Goal: Information Seeking & Learning: Find specific page/section

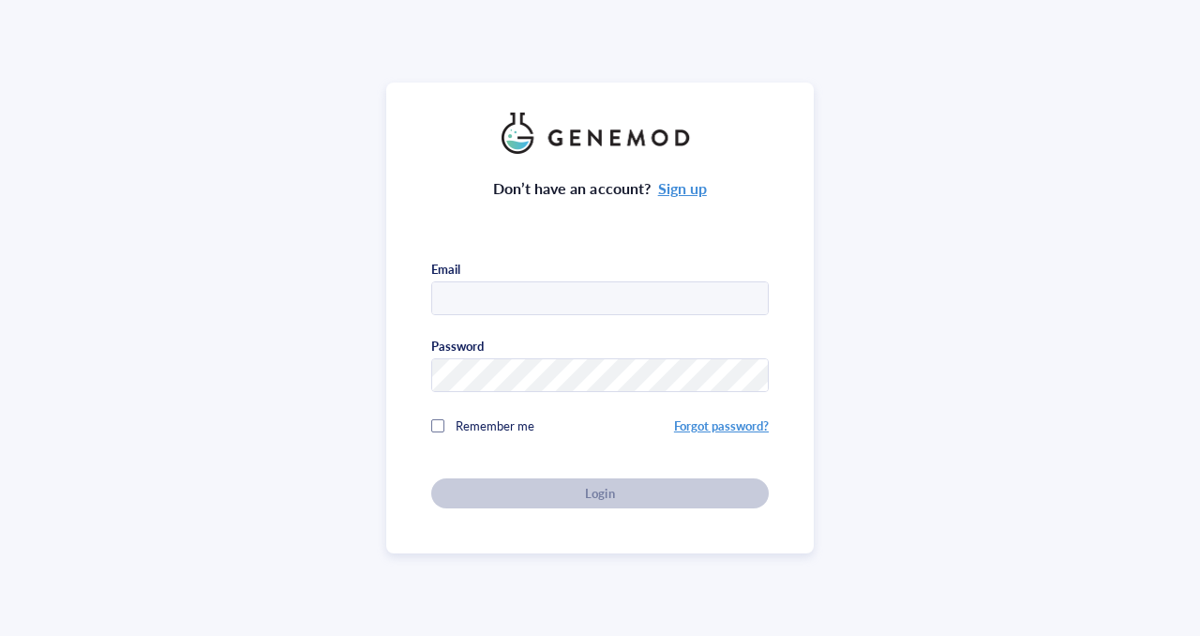
click at [534, 289] on input "text" at bounding box center [600, 299] width 336 height 34
type input "[EMAIL_ADDRESS][DOMAIN_NAME]"
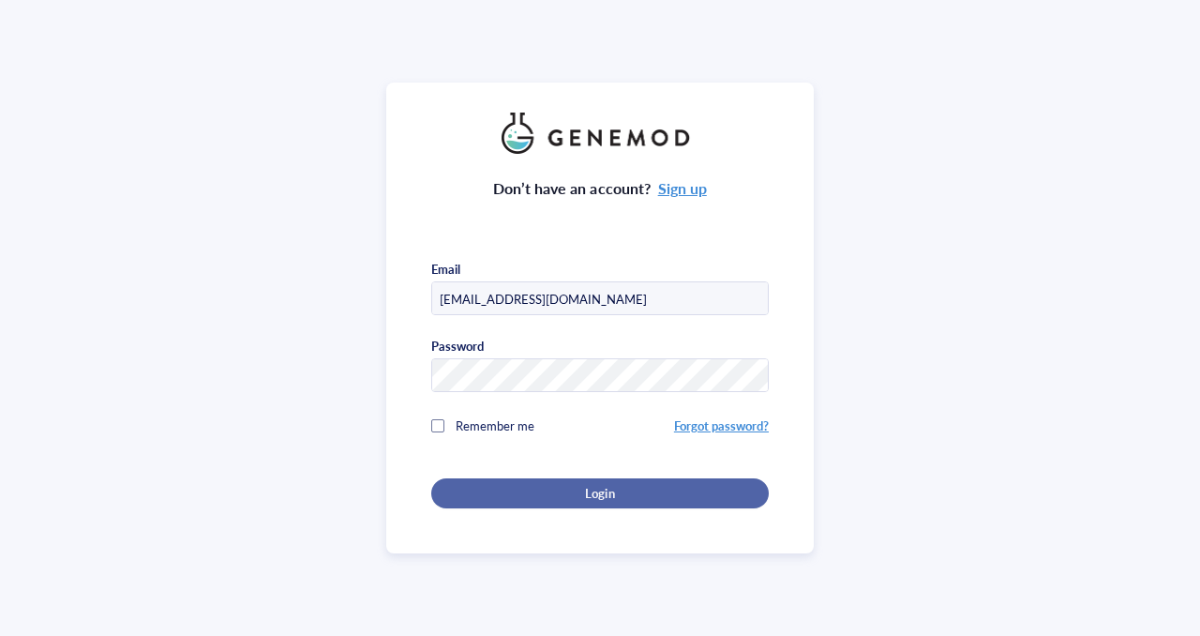
click at [612, 492] on div "Login" at bounding box center [600, 493] width 278 height 17
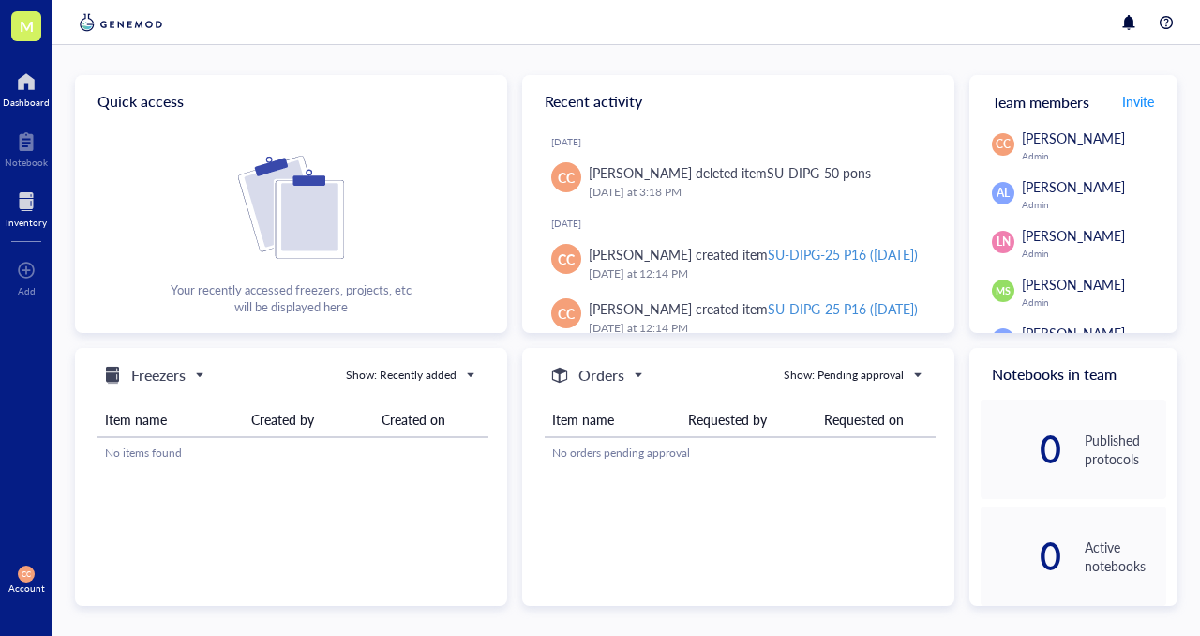
click at [11, 200] on div at bounding box center [26, 202] width 41 height 30
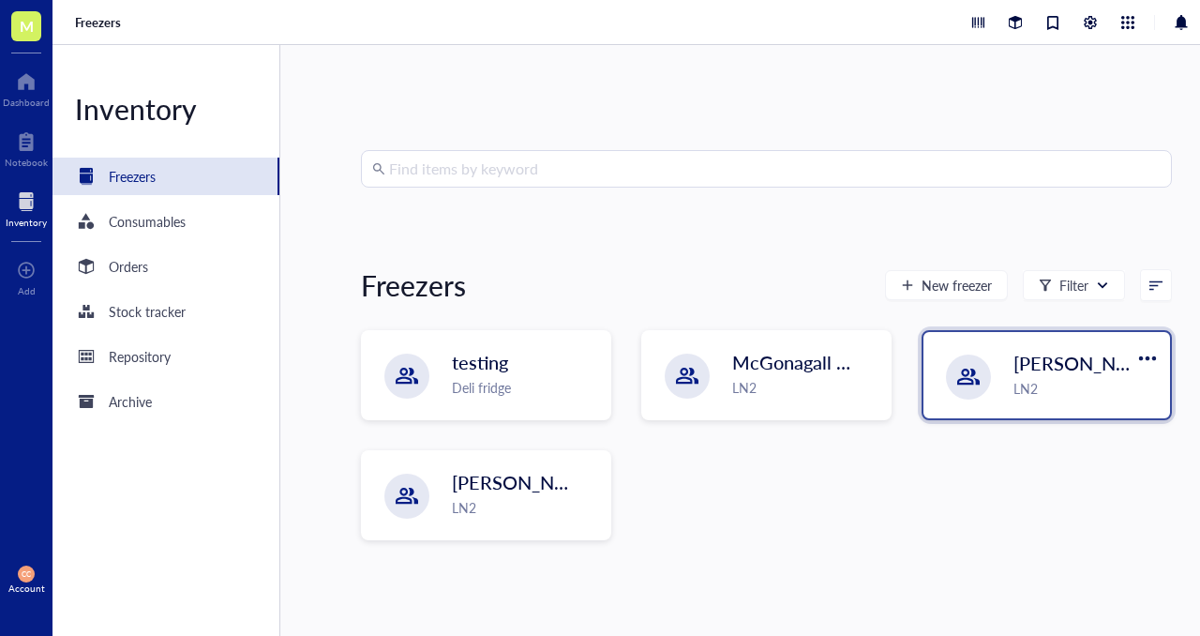
click at [950, 372] on div at bounding box center [968, 376] width 45 height 45
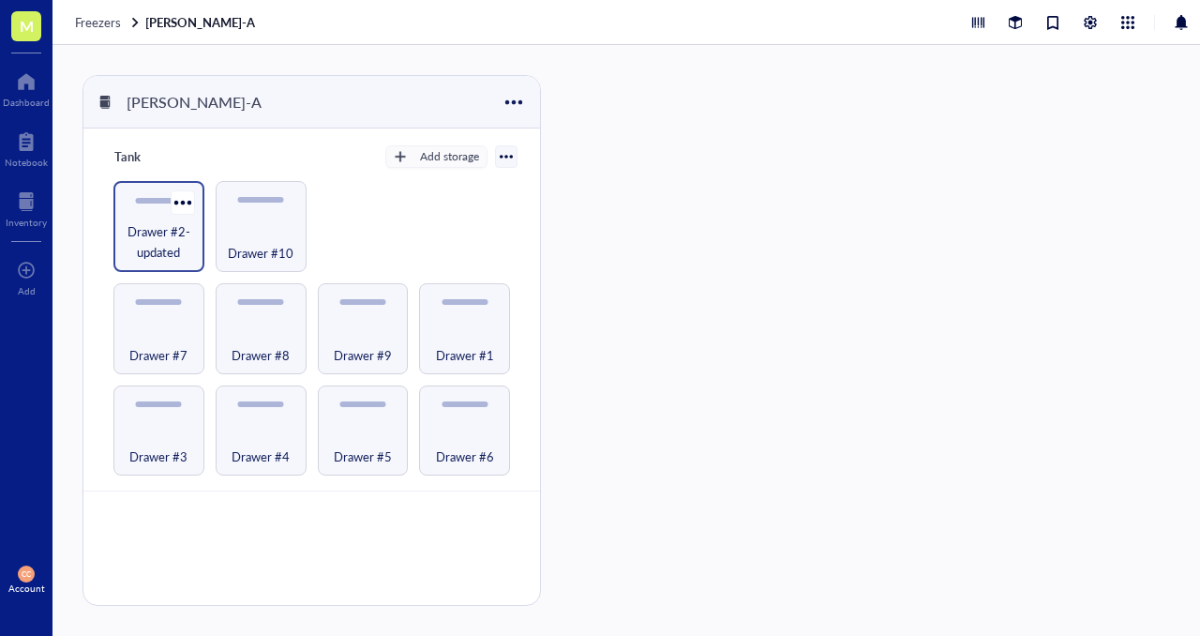
click at [132, 238] on span "Drawer #2-updated" at bounding box center [159, 241] width 72 height 41
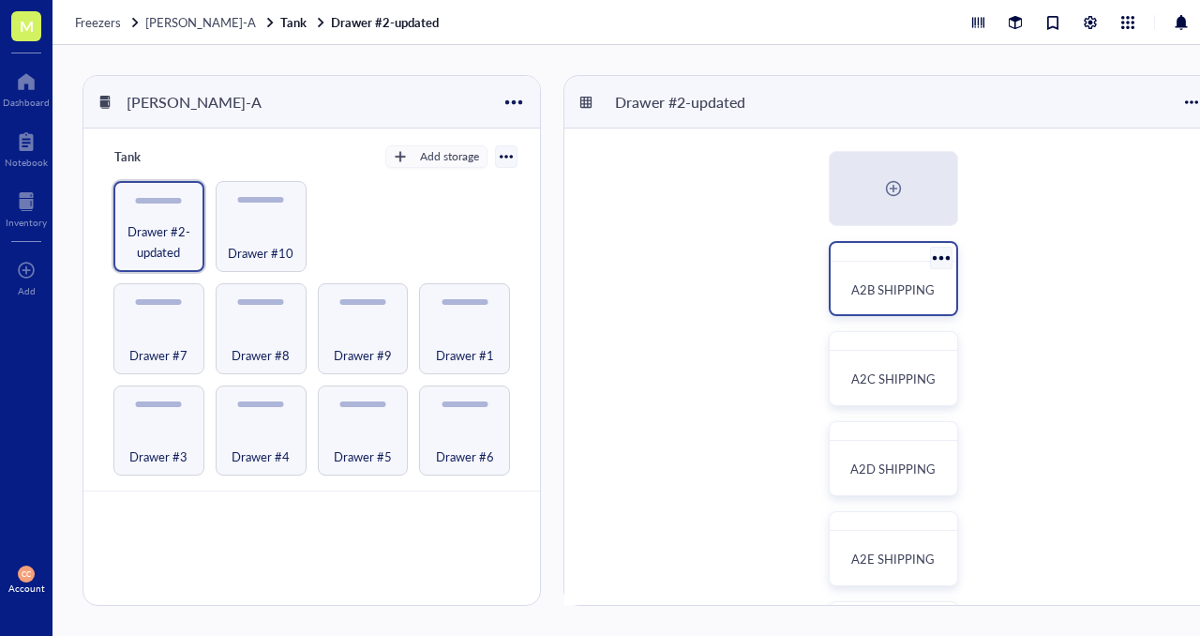
click at [902, 305] on div "A2B SHIPPING" at bounding box center [893, 289] width 111 height 41
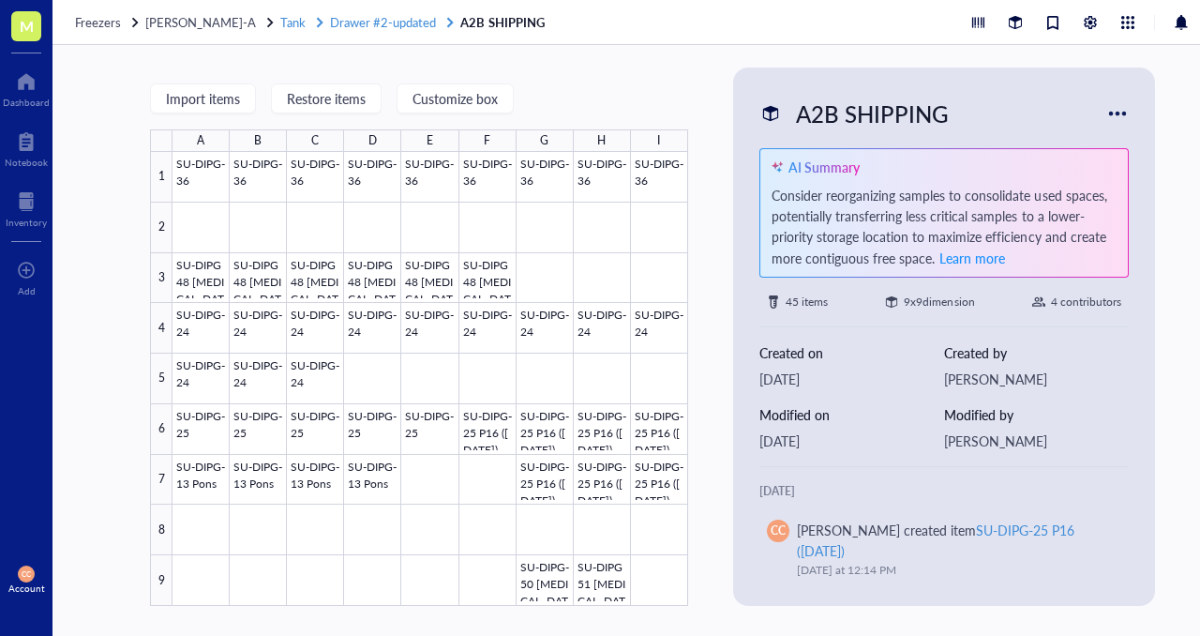
click at [347, 24] on span "Drawer #2-updated" at bounding box center [383, 22] width 106 height 18
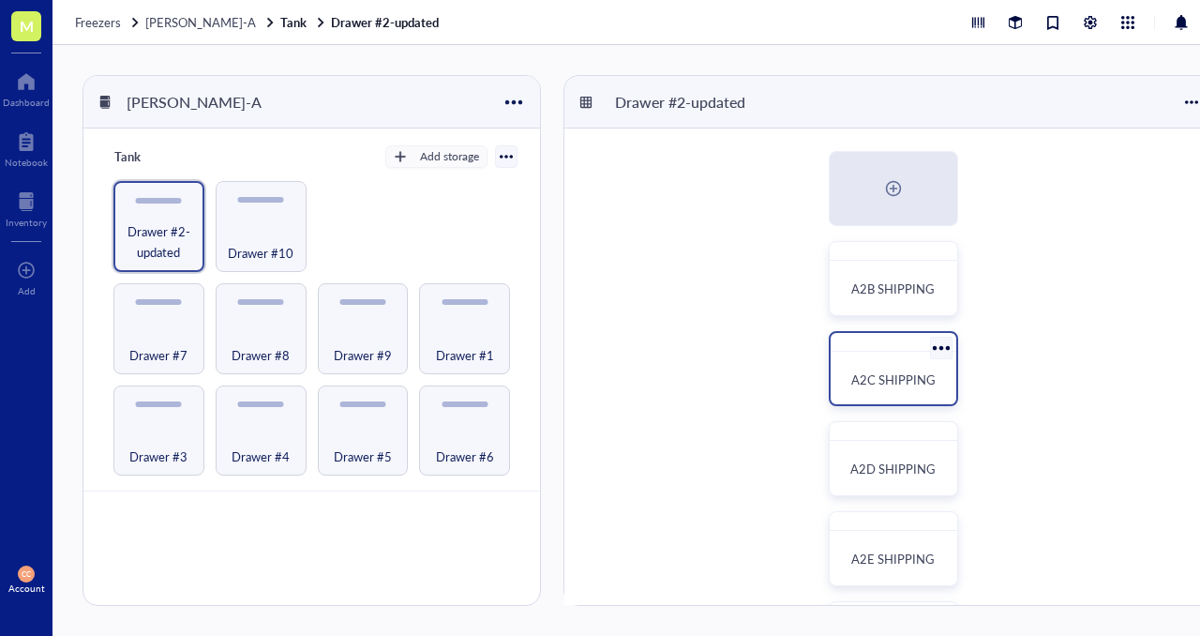
click at [907, 359] on div "A2C SHIPPING" at bounding box center [893, 379] width 111 height 41
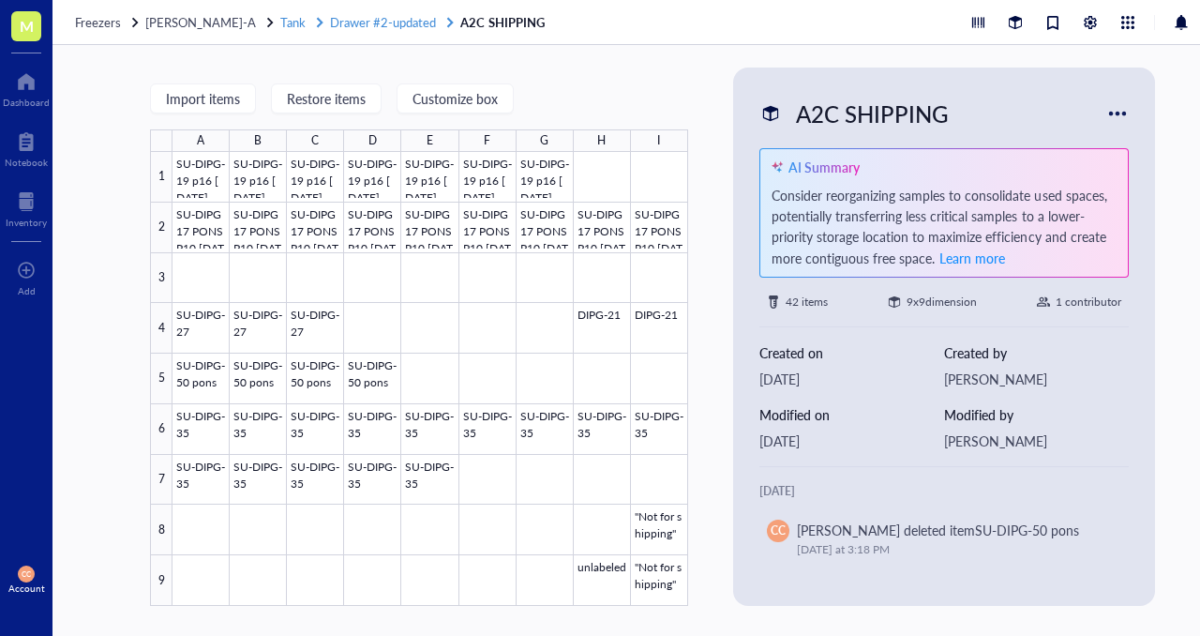
click at [365, 24] on span "Drawer #2-updated" at bounding box center [383, 22] width 106 height 18
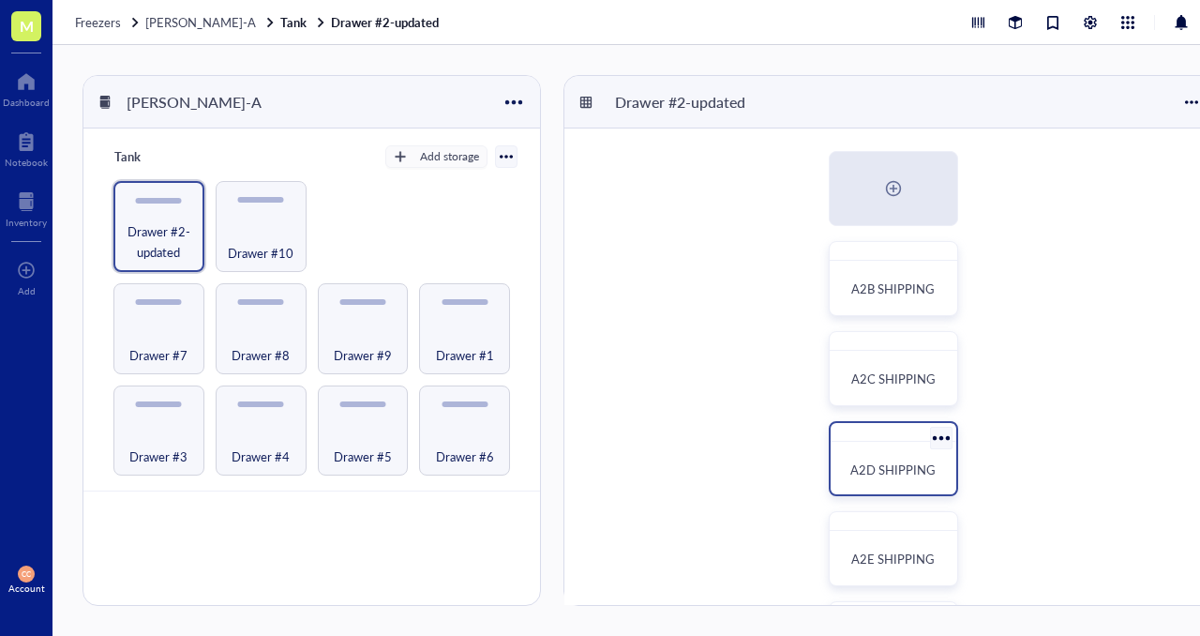
click at [899, 461] on span "A2D SHIPPING" at bounding box center [892, 469] width 85 height 18
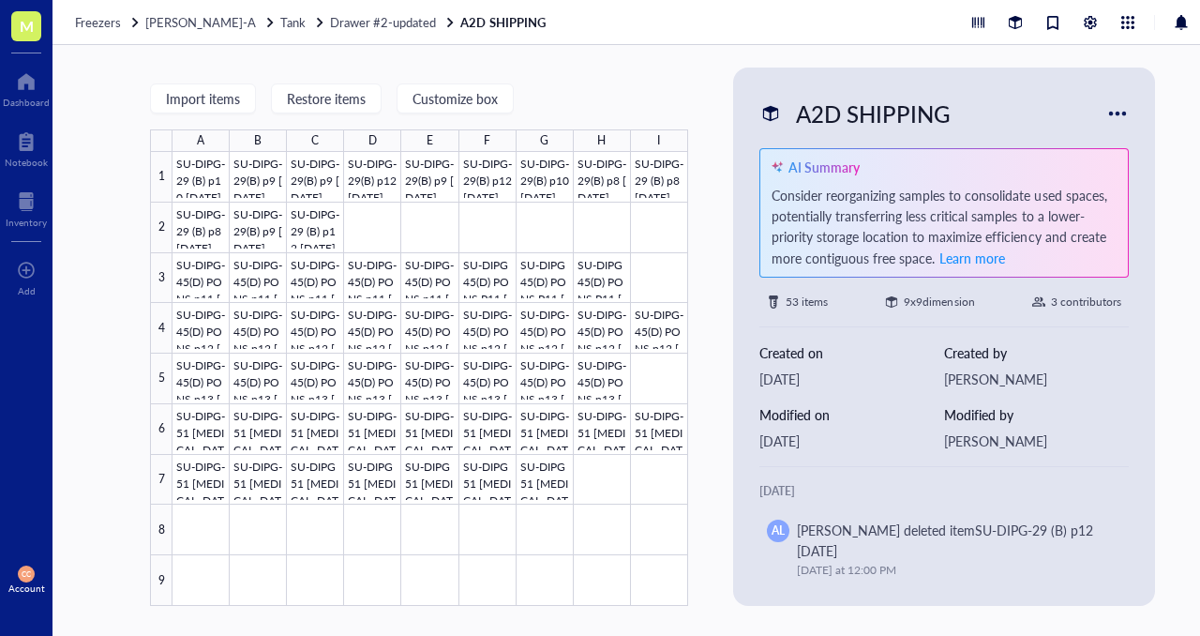
click at [343, 31] on div "Freezers [PERSON_NAME]-A Tank Drawer #2-updated A2D SHIPPING" at bounding box center [653, 22] width 1200 height 45
click at [352, 22] on span "Drawer #2-updated" at bounding box center [383, 22] width 106 height 18
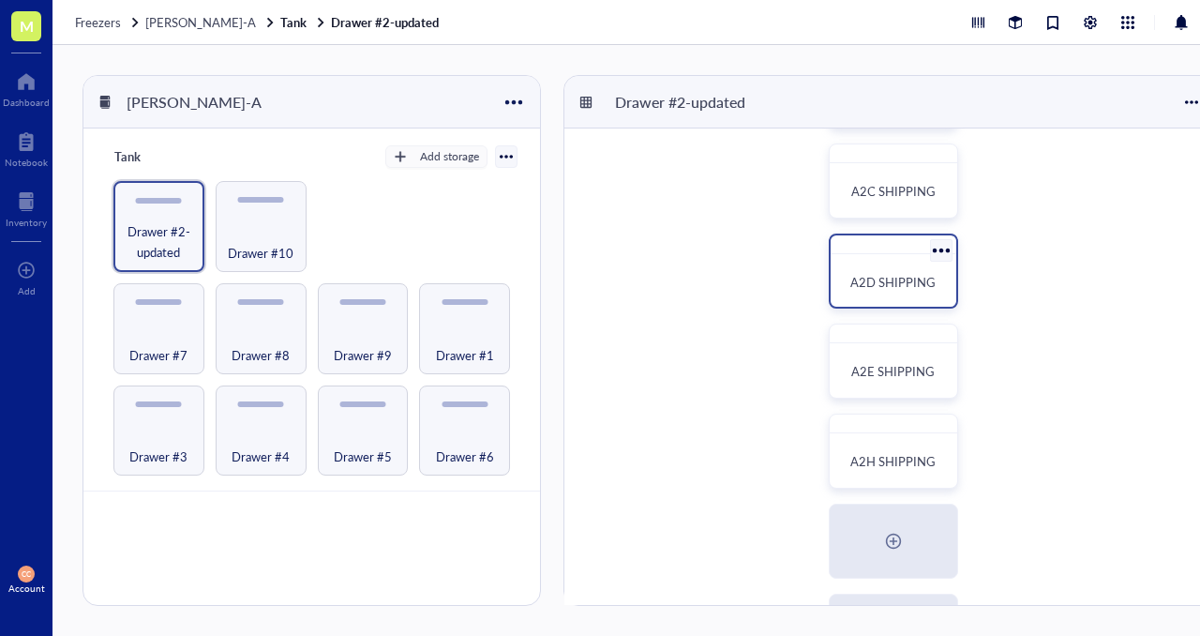
scroll to position [218, 0]
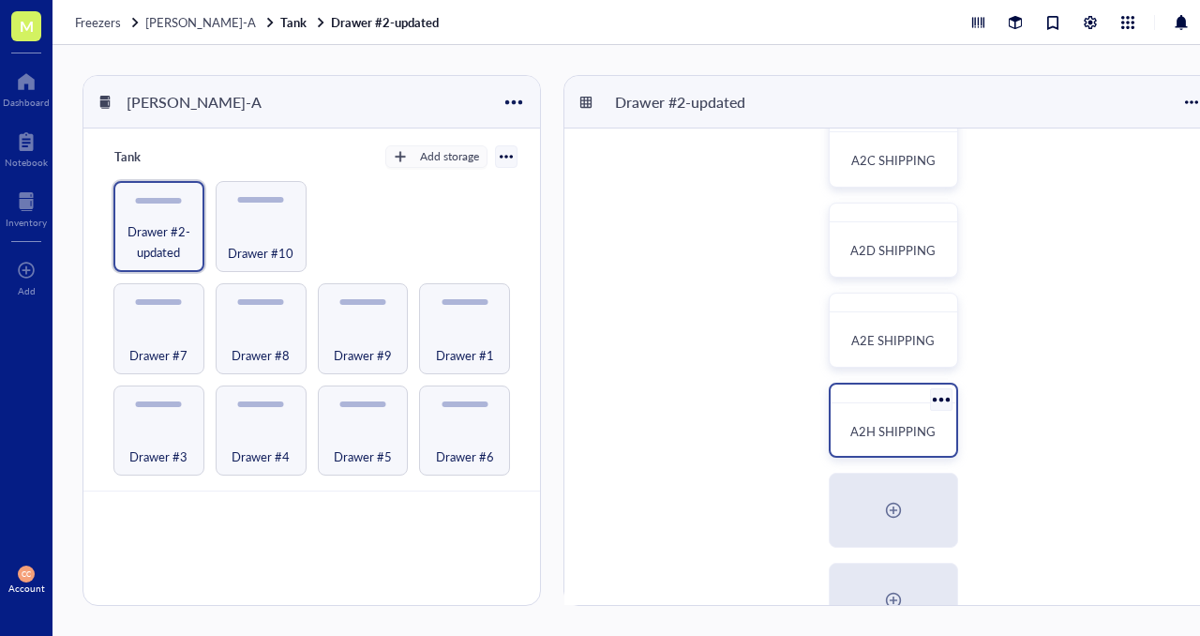
click at [885, 423] on span "A2H SHIPPING" at bounding box center [892, 431] width 85 height 18
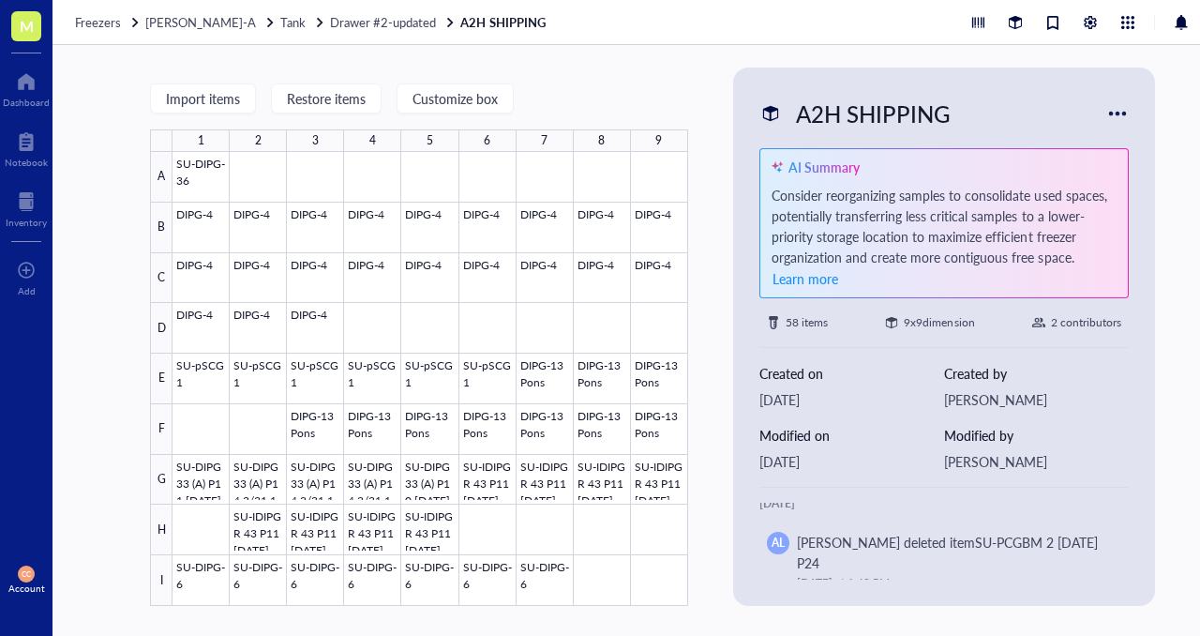
scroll to position [634, 0]
click at [363, 23] on span "Drawer #2-updated" at bounding box center [383, 22] width 106 height 18
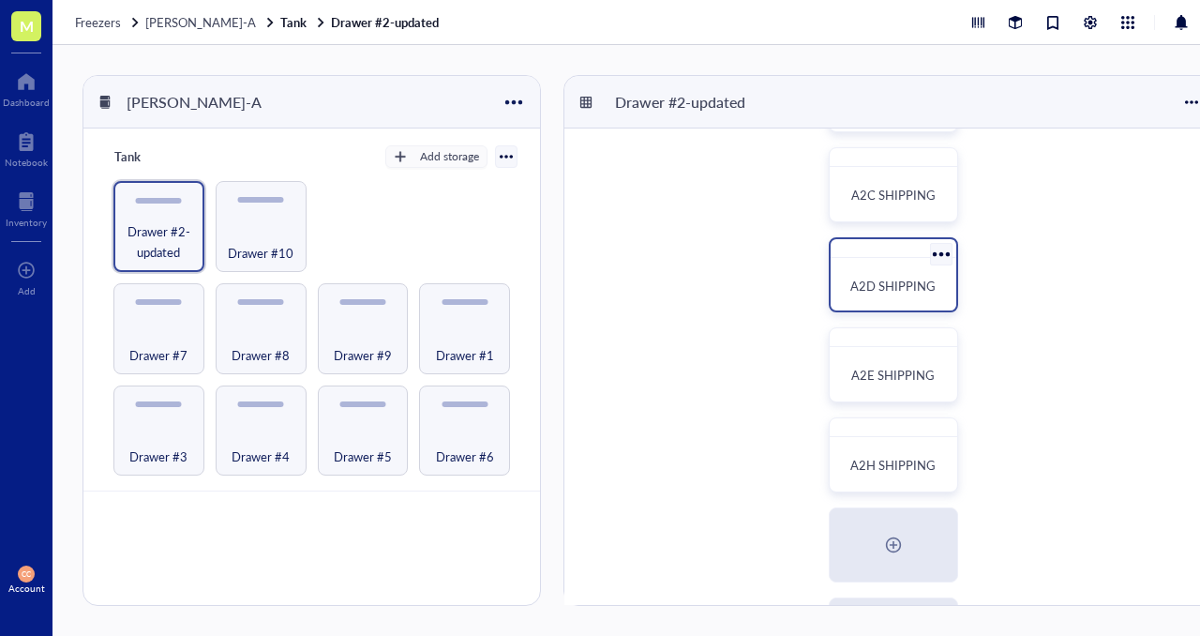
scroll to position [227, 0]
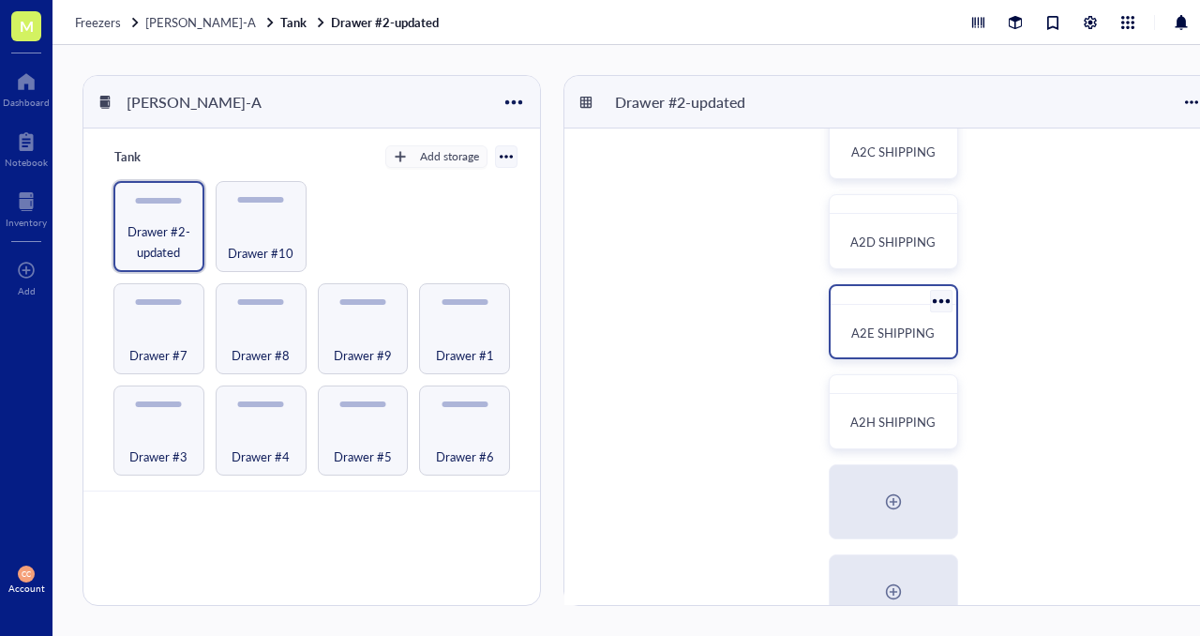
click at [881, 305] on div "A2E SHIPPING" at bounding box center [893, 321] width 129 height 75
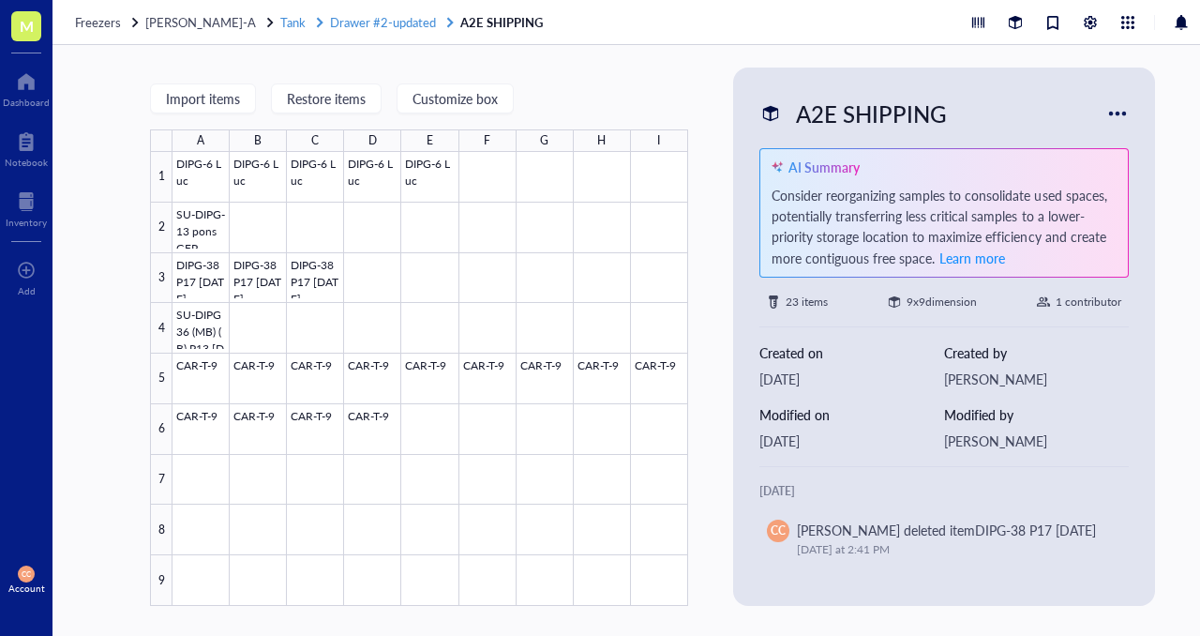
click at [367, 15] on span "Drawer #2-updated" at bounding box center [383, 22] width 106 height 18
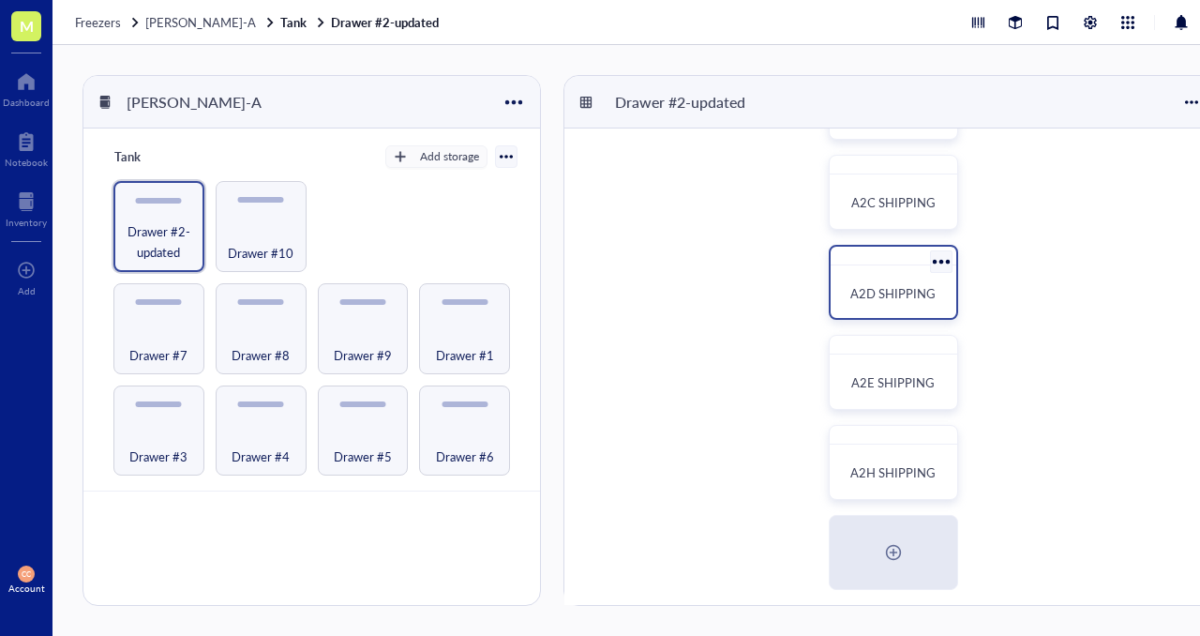
scroll to position [177, 0]
click at [895, 278] on div "A2D SHIPPING" at bounding box center [893, 292] width 111 height 41
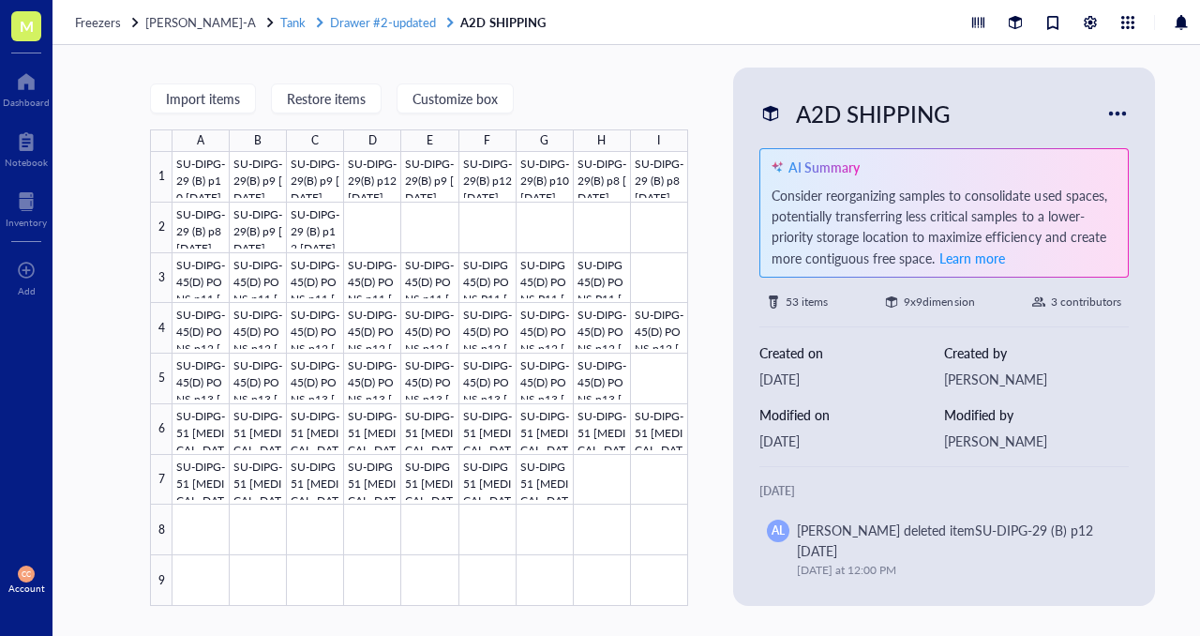
click at [377, 18] on span "Drawer #2-updated" at bounding box center [383, 22] width 106 height 18
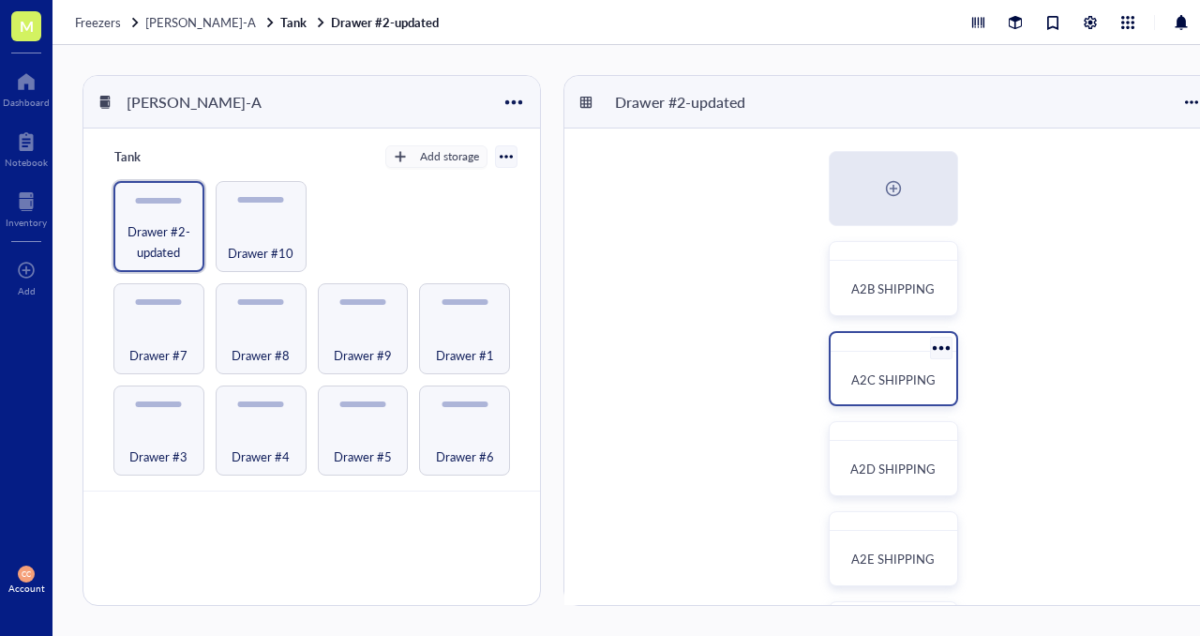
click at [884, 361] on div "A2C SHIPPING" at bounding box center [893, 379] width 111 height 41
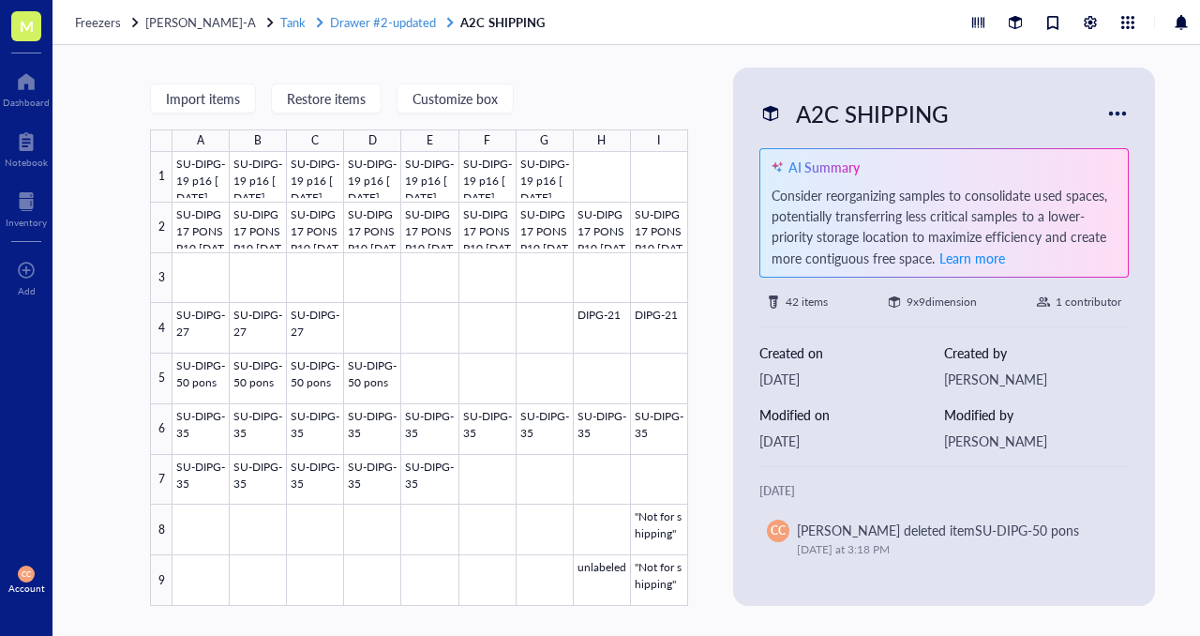
click at [350, 29] on span "Drawer #2-updated" at bounding box center [383, 22] width 106 height 18
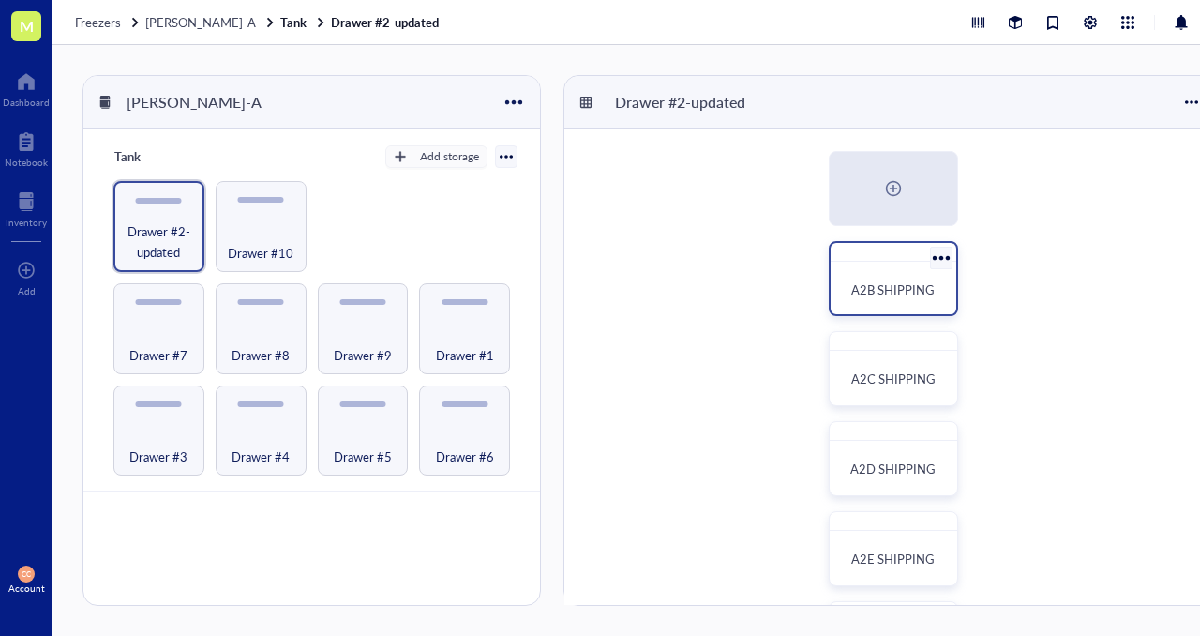
click at [898, 289] on span "A2B SHIPPING" at bounding box center [892, 289] width 83 height 18
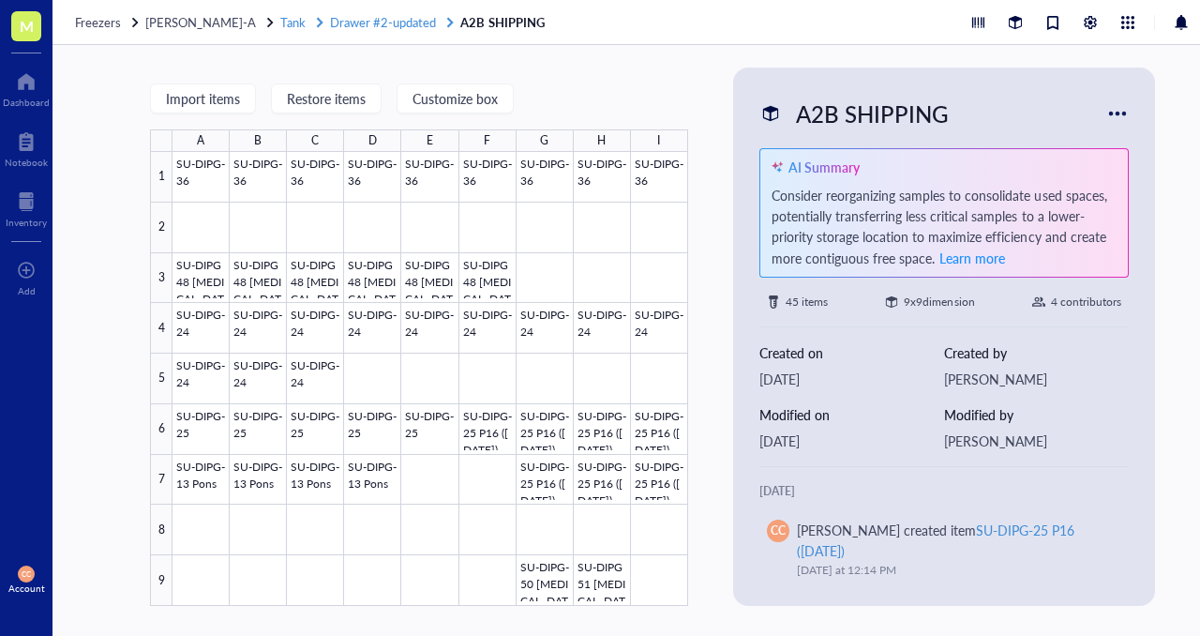
click at [368, 23] on span "Drawer #2-updated" at bounding box center [383, 22] width 106 height 18
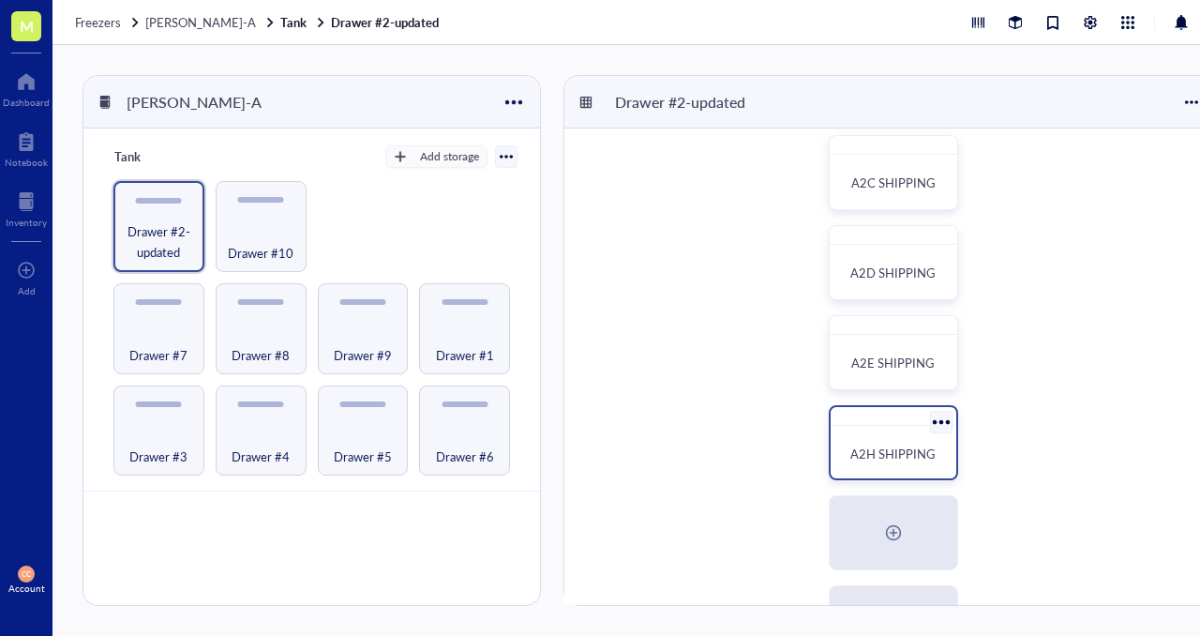
scroll to position [254, 0]
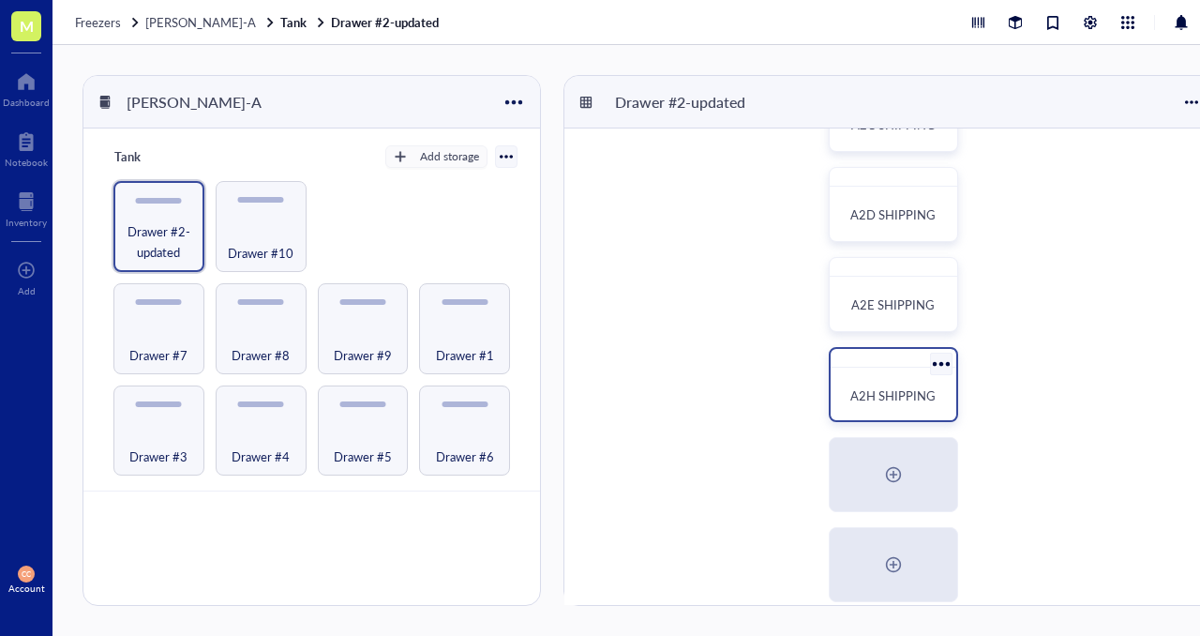
click at [905, 377] on div "A2H SHIPPING" at bounding box center [893, 395] width 111 height 41
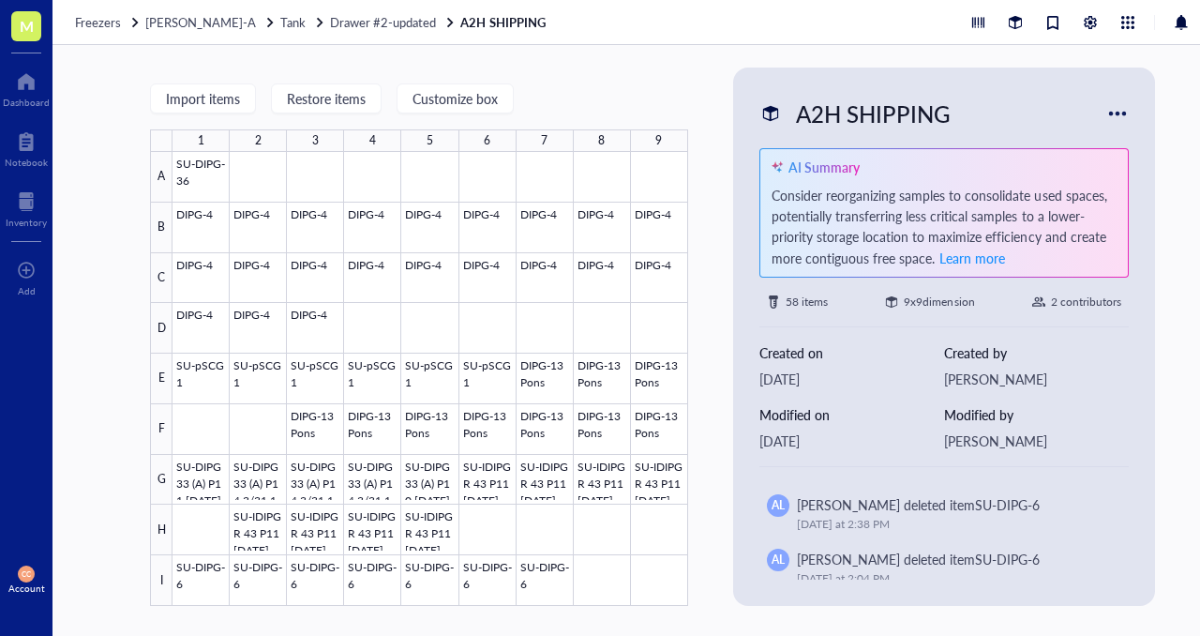
scroll to position [255, 0]
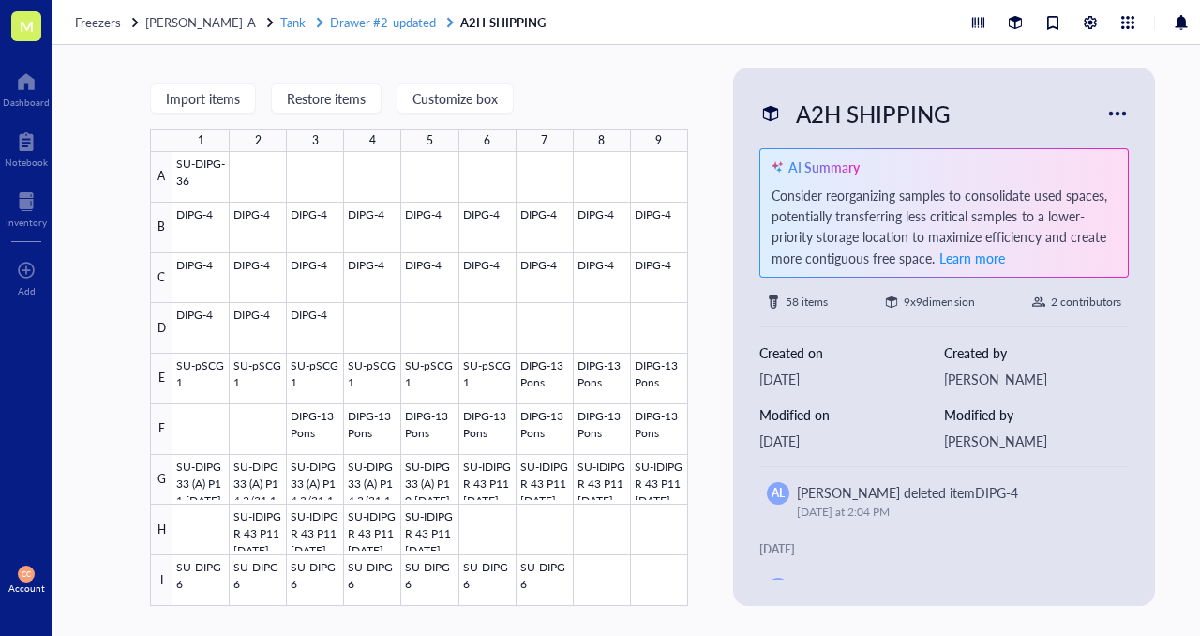
click at [355, 19] on span "Drawer #2-updated" at bounding box center [383, 22] width 106 height 18
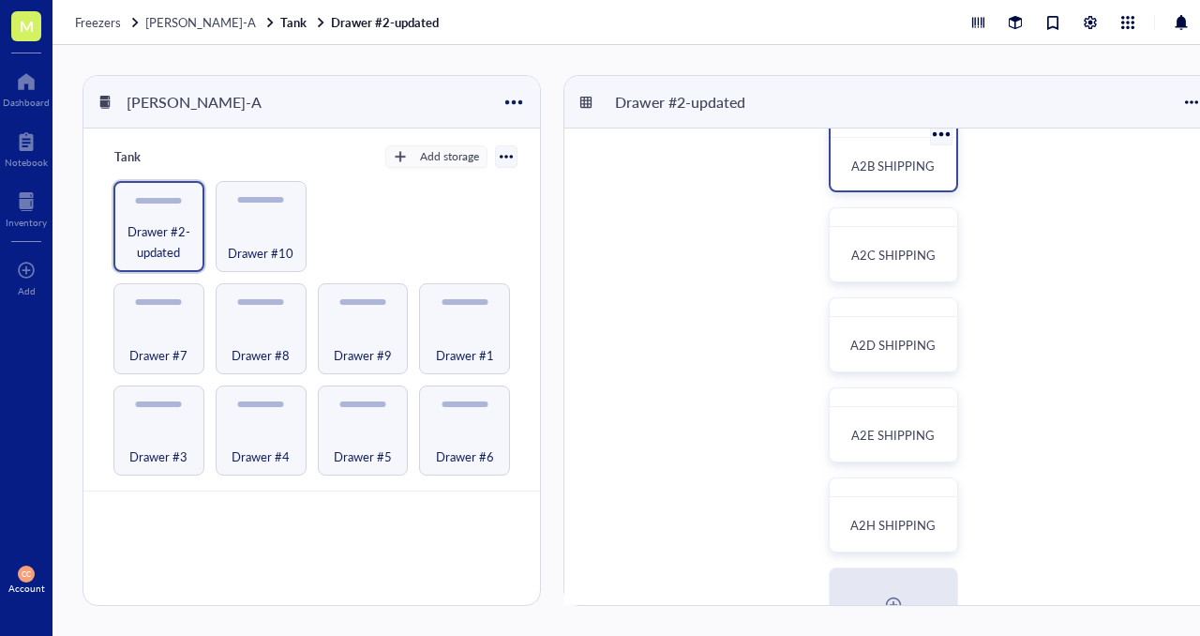
scroll to position [125, 0]
click at [874, 152] on div "A2B SHIPPING" at bounding box center [893, 164] width 111 height 41
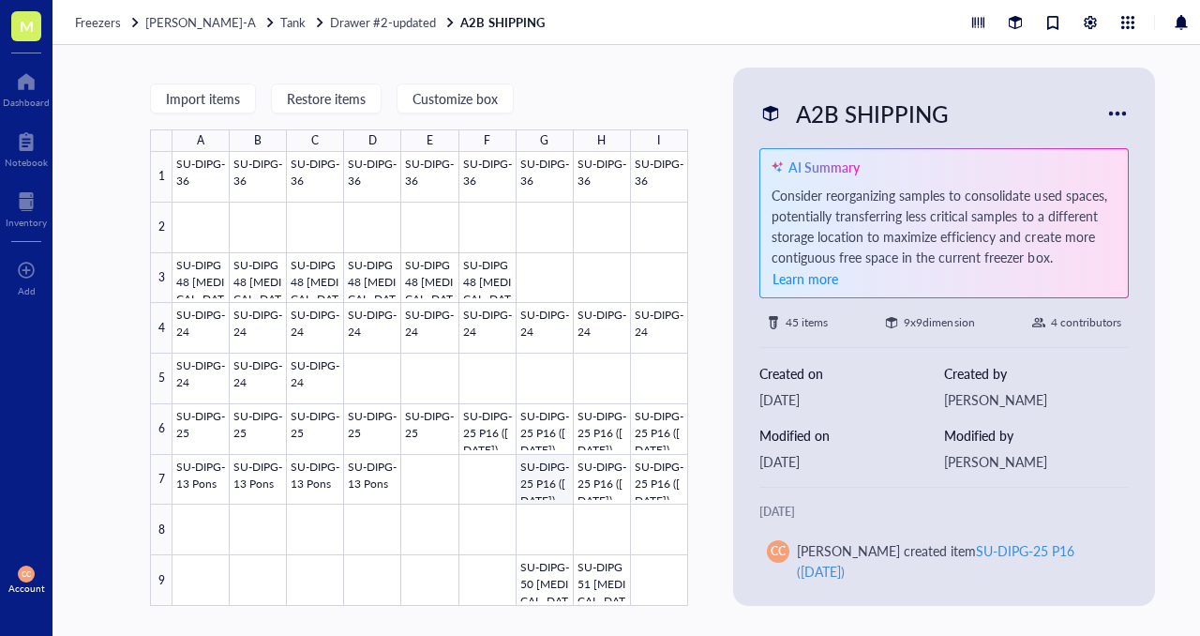
click at [534, 477] on div at bounding box center [431, 379] width 516 height 454
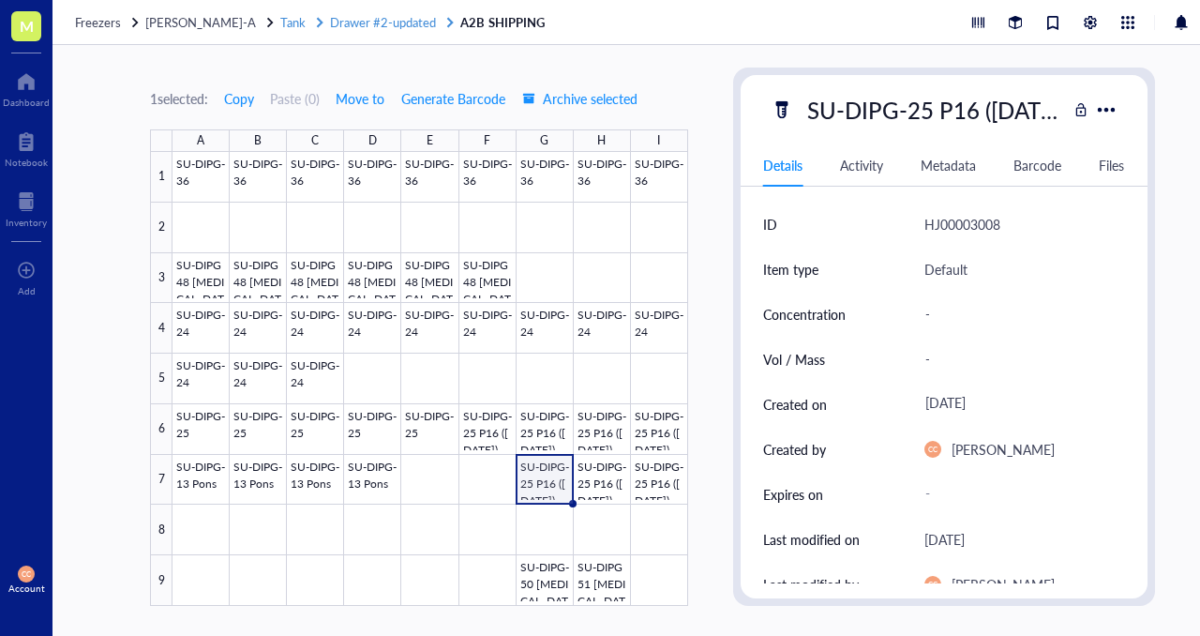
click at [401, 22] on span "Drawer #2-updated" at bounding box center [383, 22] width 106 height 18
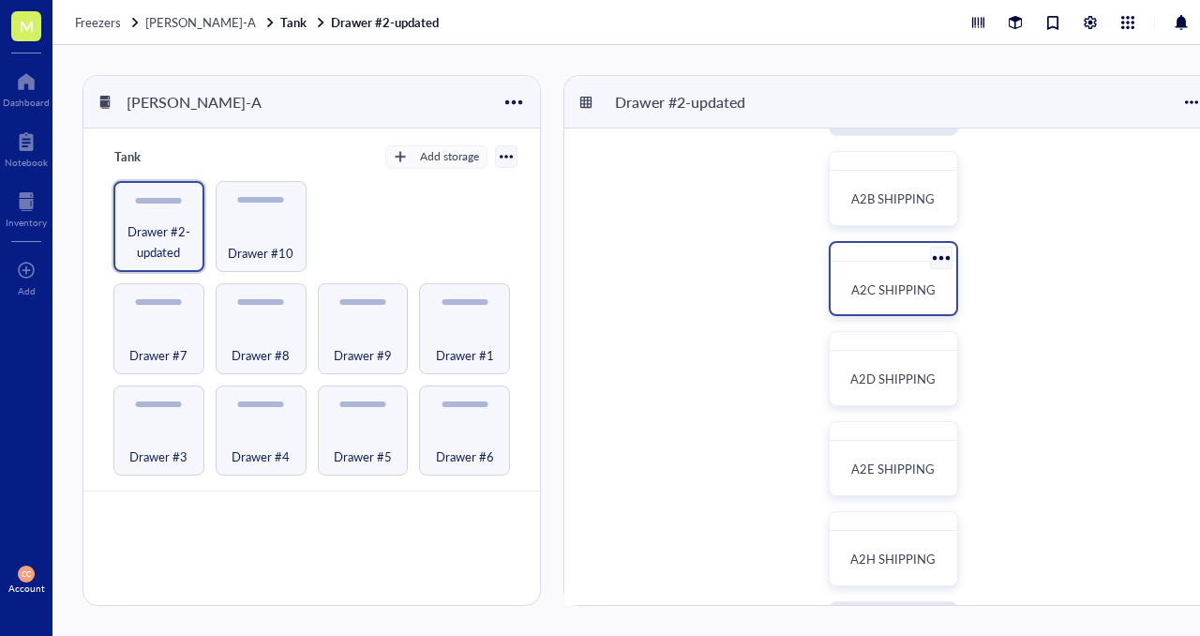
scroll to position [99, 0]
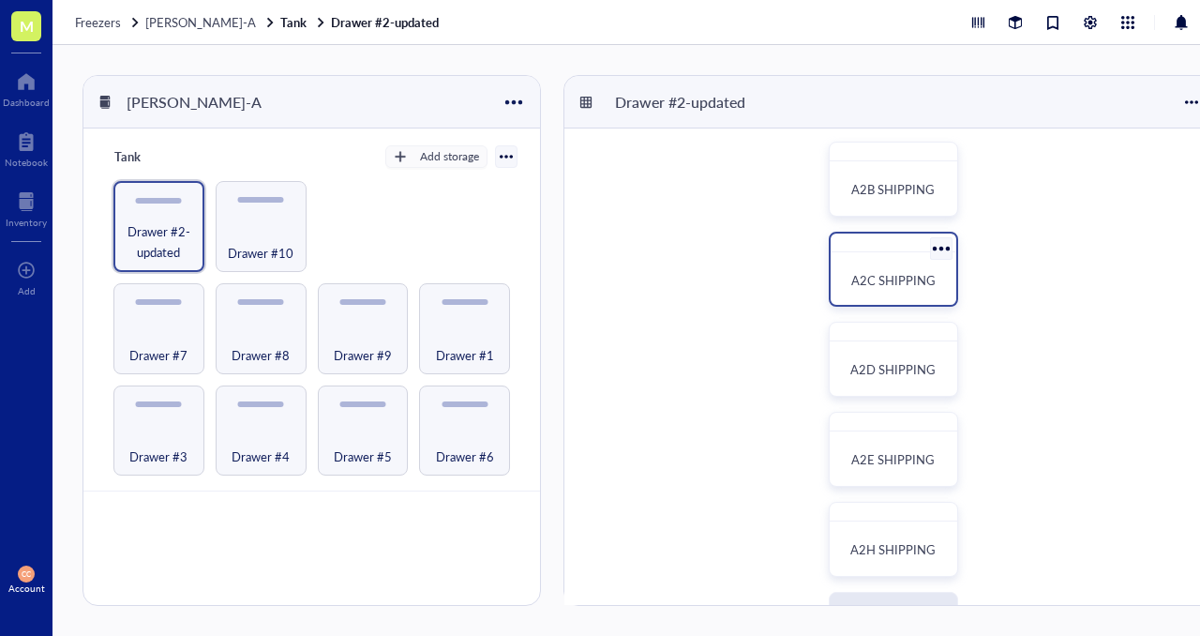
click at [877, 258] on div "A2C SHIPPING" at bounding box center [893, 269] width 129 height 75
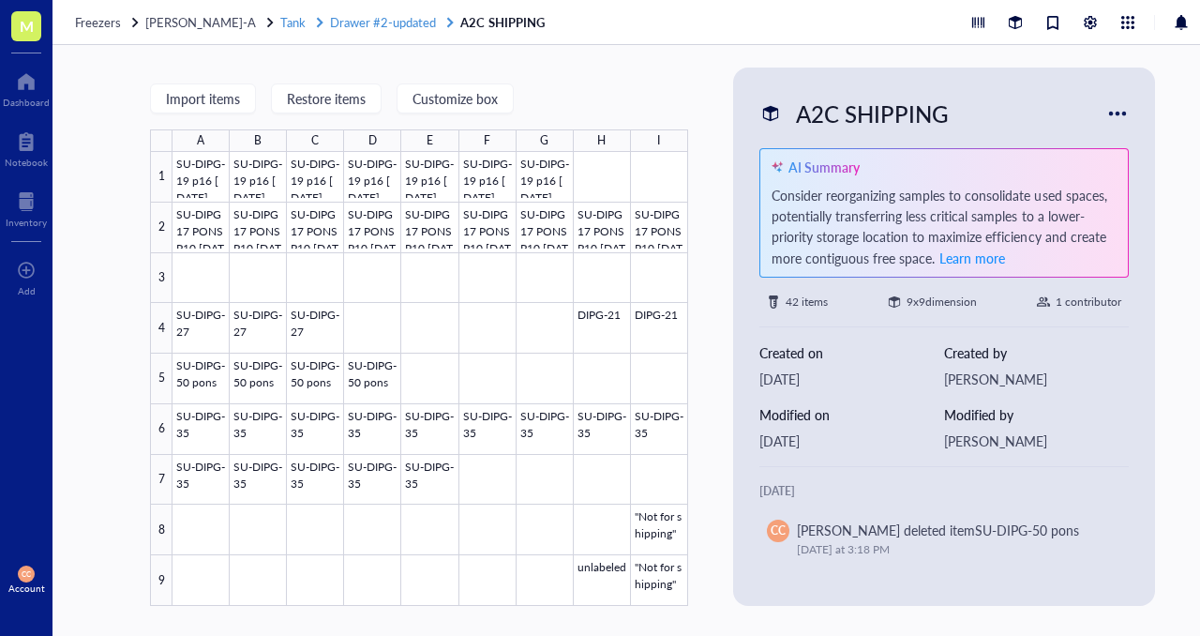
click at [373, 23] on span "Drawer #2-updated" at bounding box center [383, 22] width 106 height 18
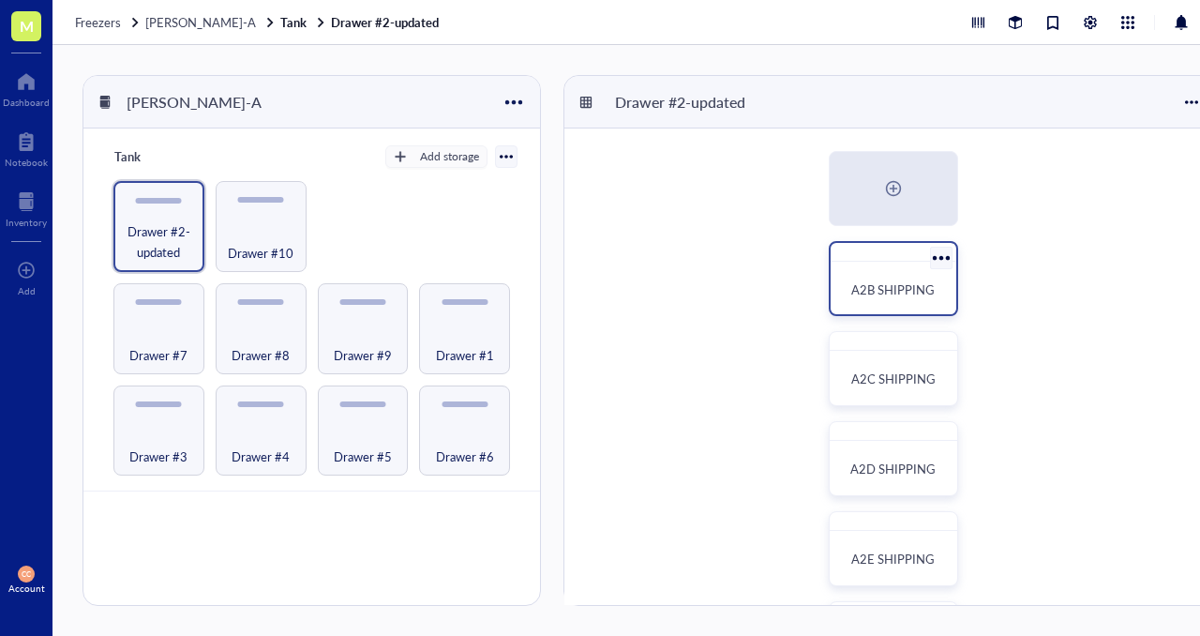
click at [876, 280] on span "A2B SHIPPING" at bounding box center [892, 289] width 83 height 18
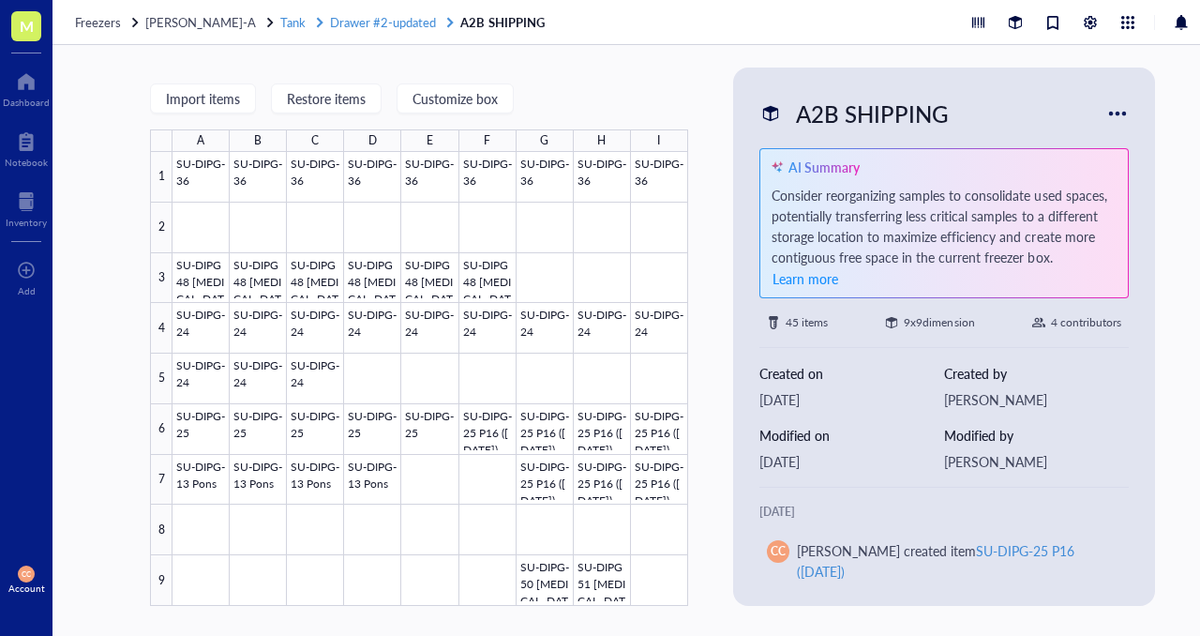
click at [380, 18] on span "Drawer #2-updated" at bounding box center [383, 22] width 106 height 18
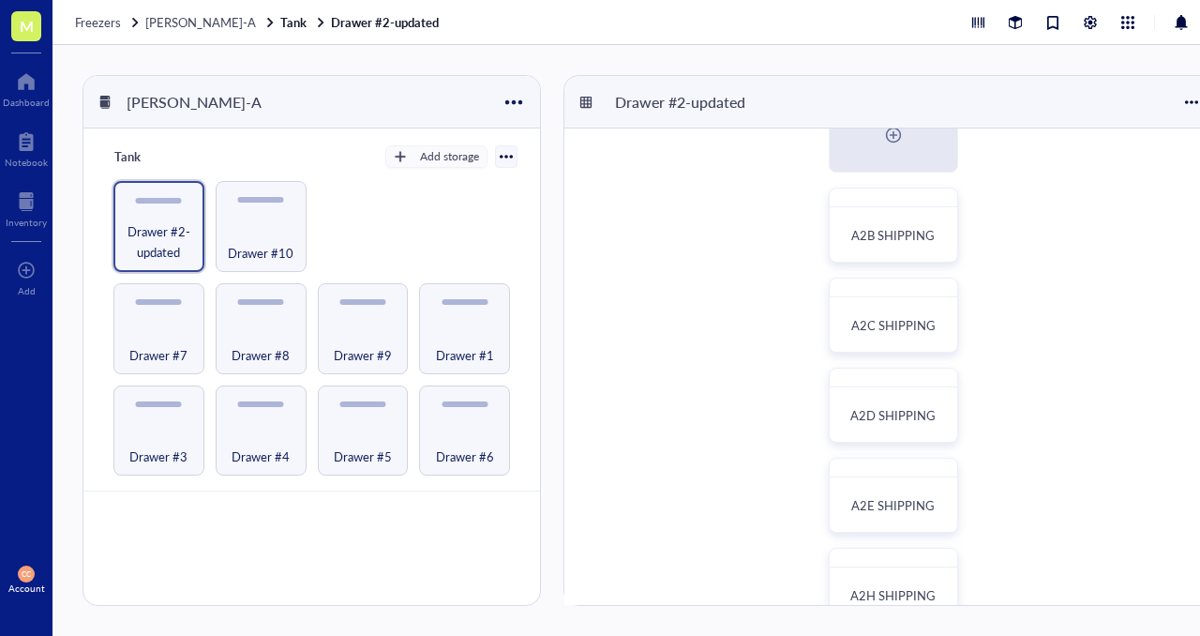
scroll to position [34, 0]
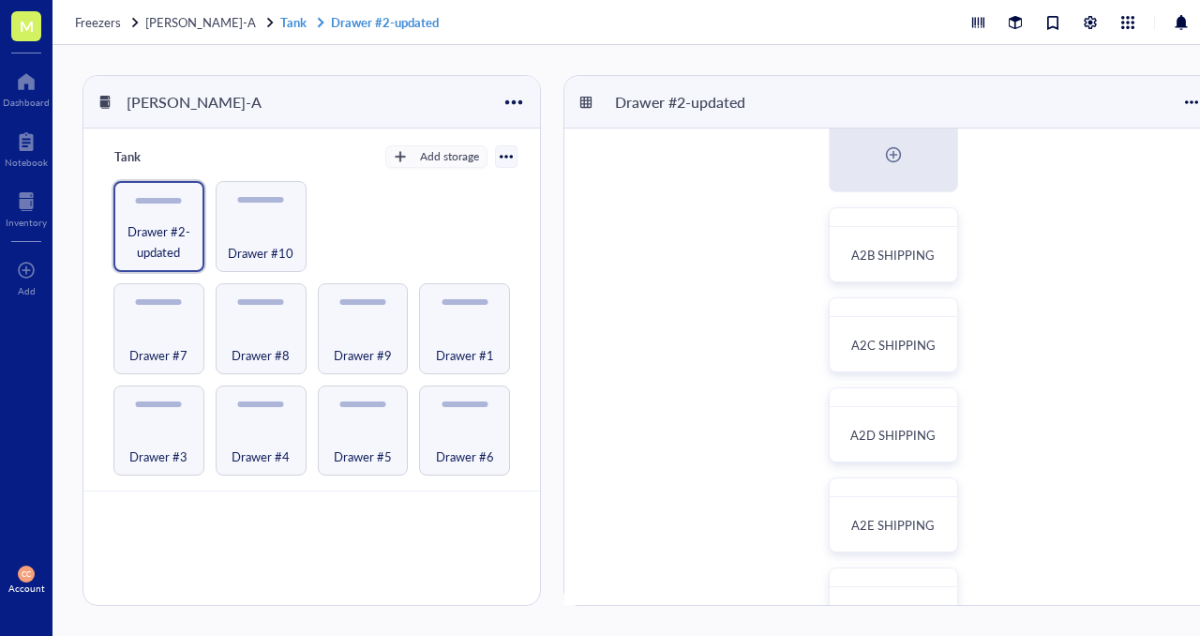
click at [280, 21] on link "Tank Drawer #2-updated" at bounding box center [361, 22] width 162 height 17
